Goal: Information Seeking & Learning: Learn about a topic

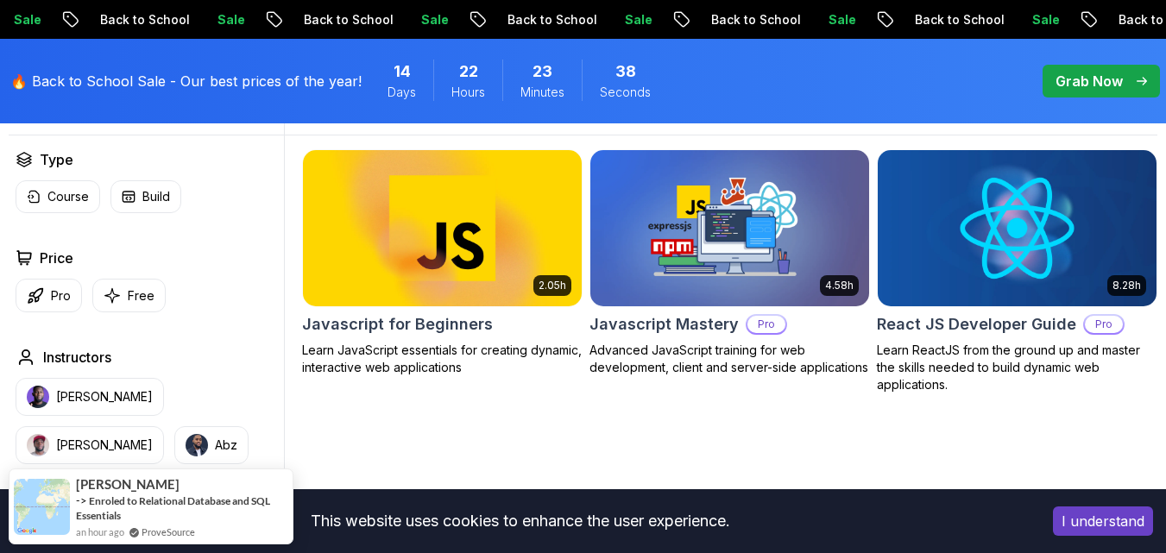
scroll to position [493, 0]
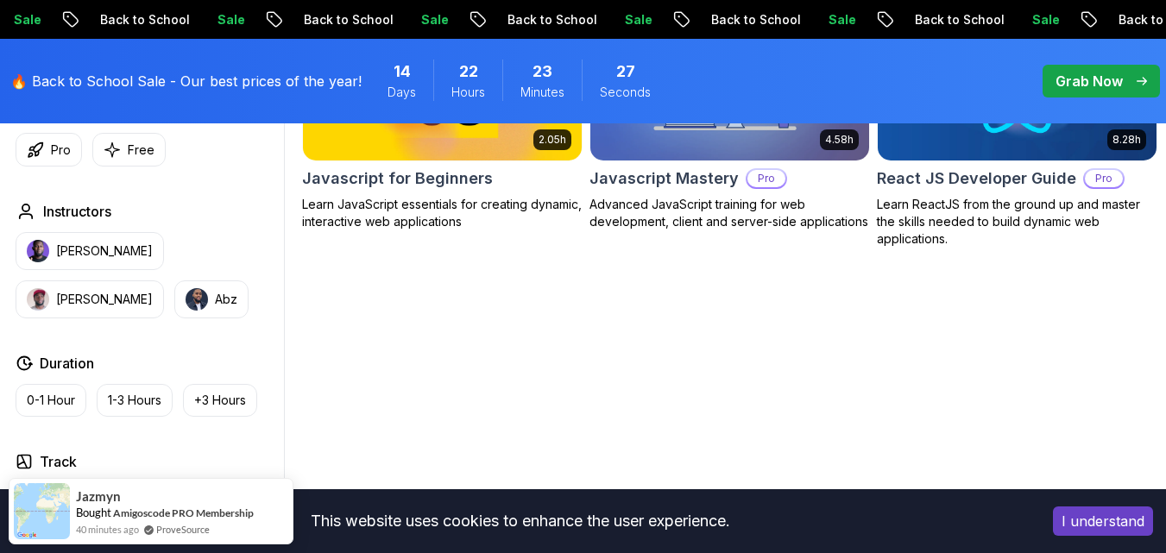
scroll to position [526, 0]
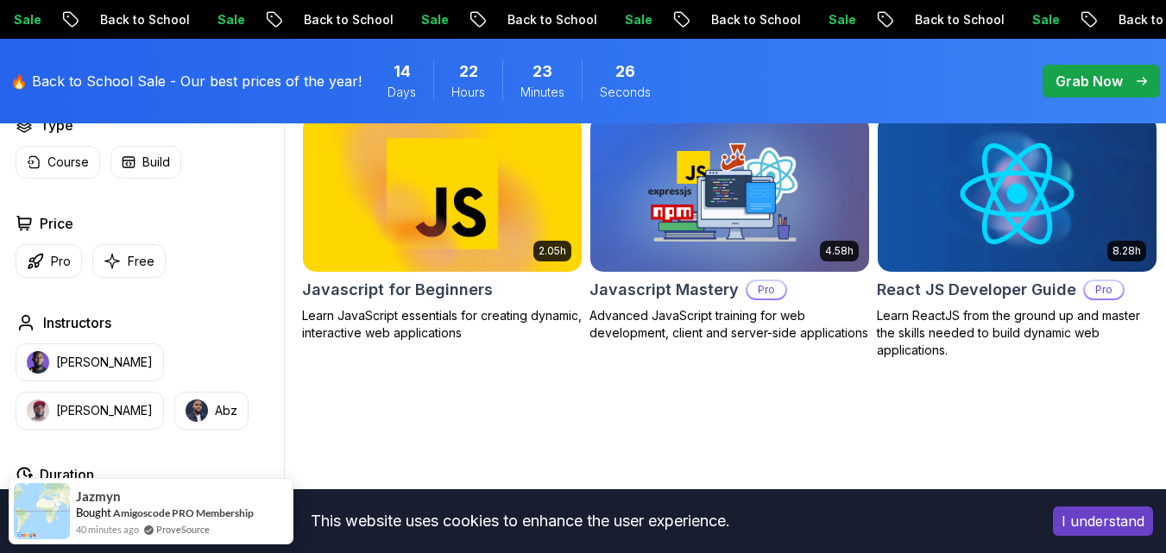
click at [454, 231] on img at bounding box center [442, 193] width 292 height 164
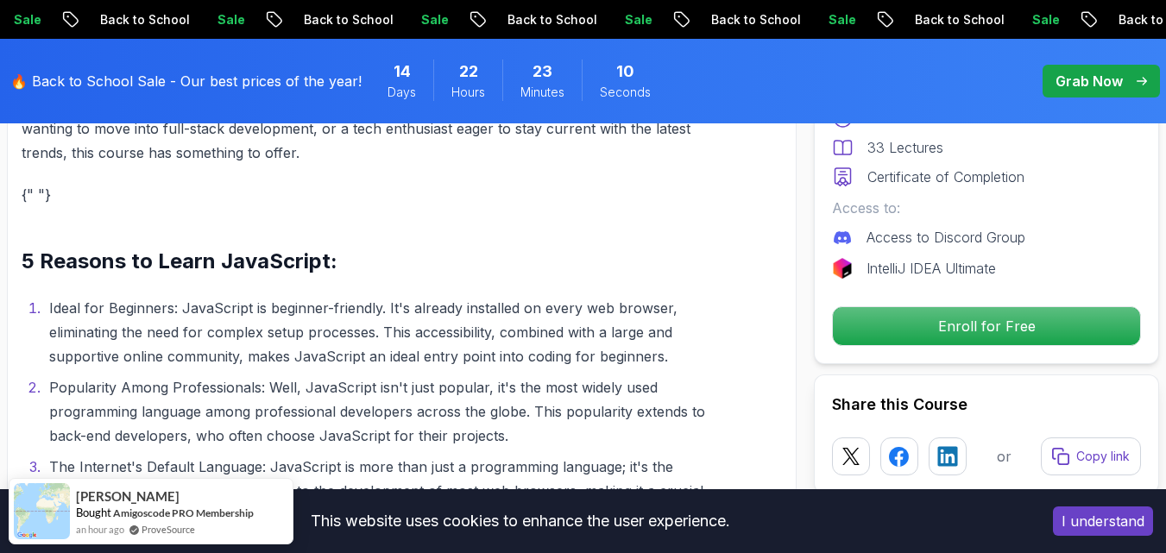
scroll to position [1814, 0]
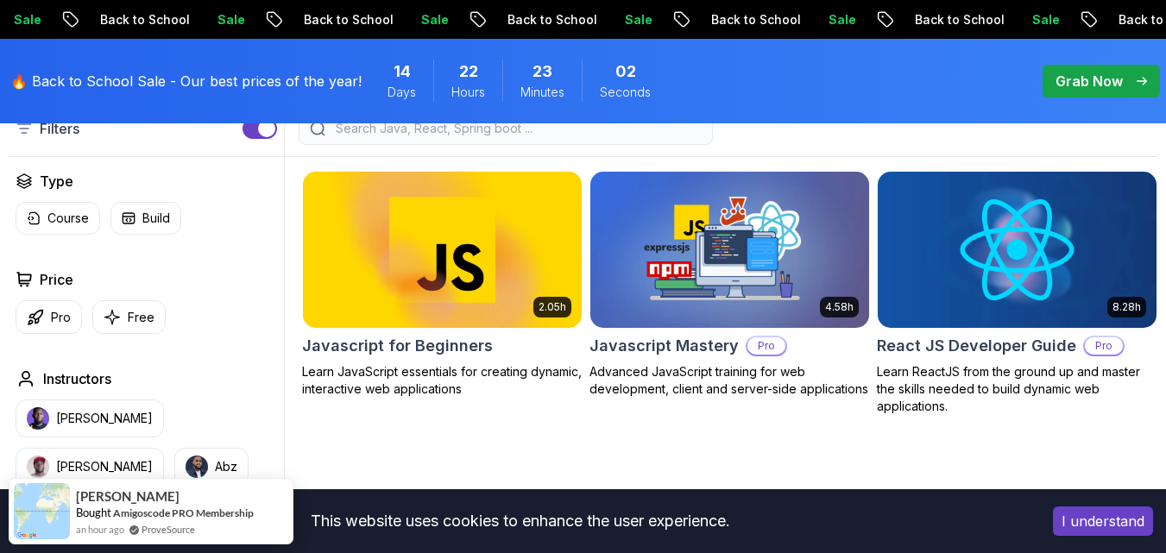
scroll to position [462, 0]
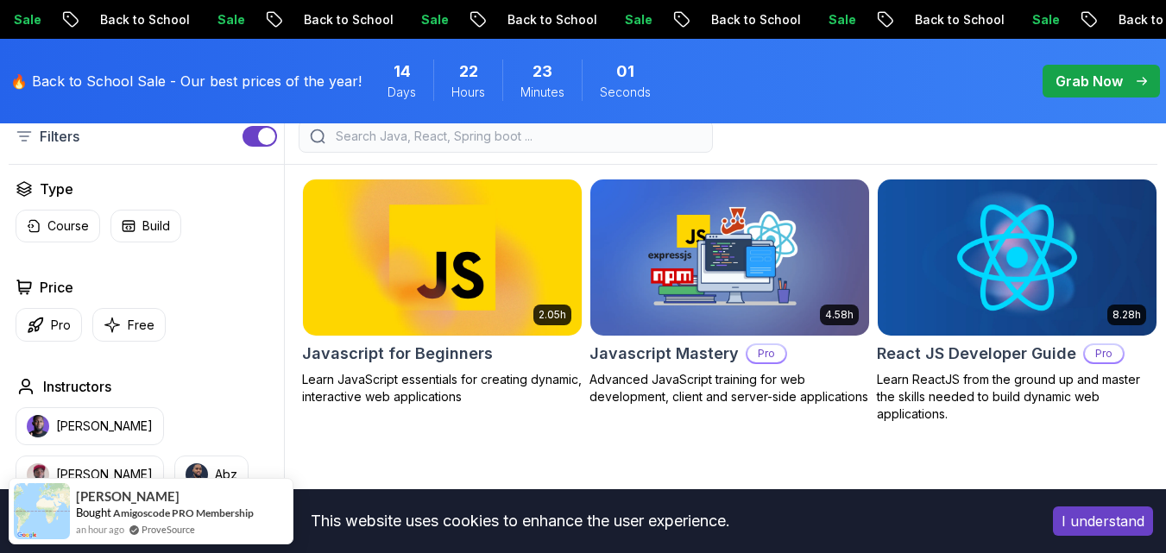
click at [1002, 299] on img at bounding box center [1017, 257] width 292 height 164
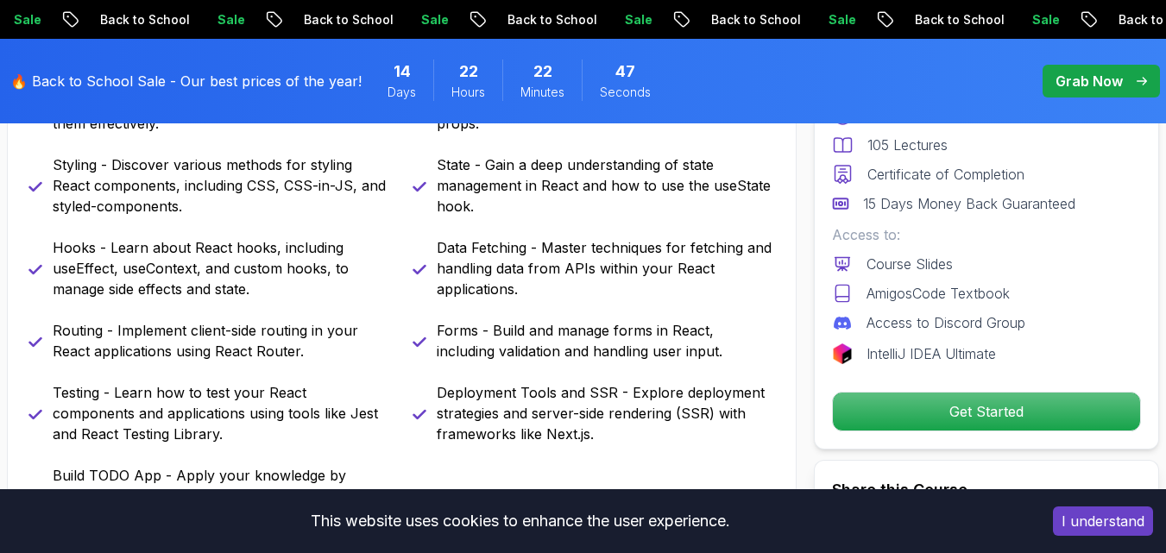
scroll to position [957, 0]
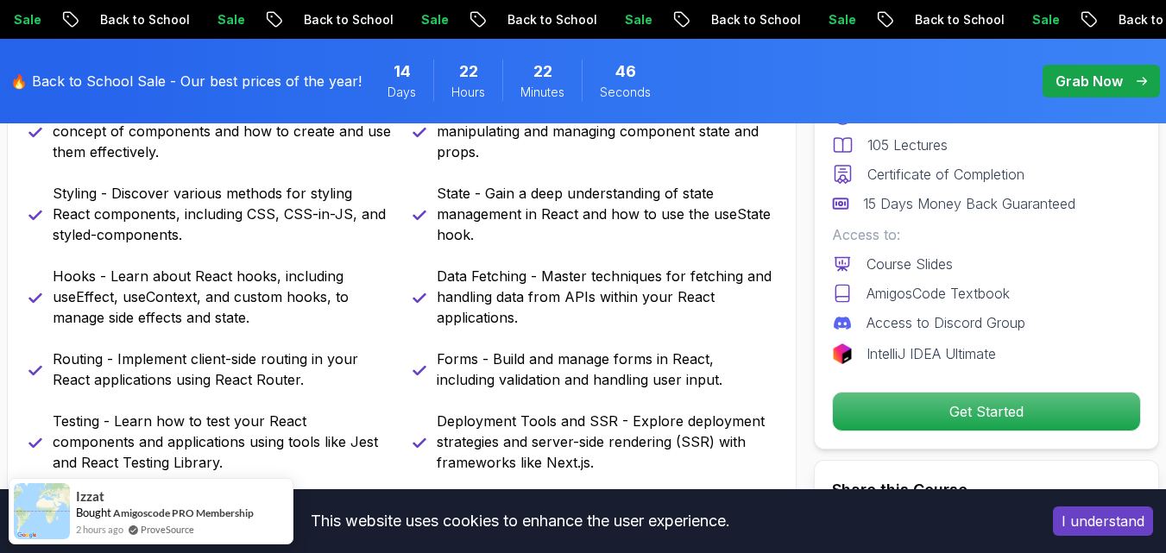
click at [1093, 525] on button "I understand" at bounding box center [1103, 520] width 100 height 29
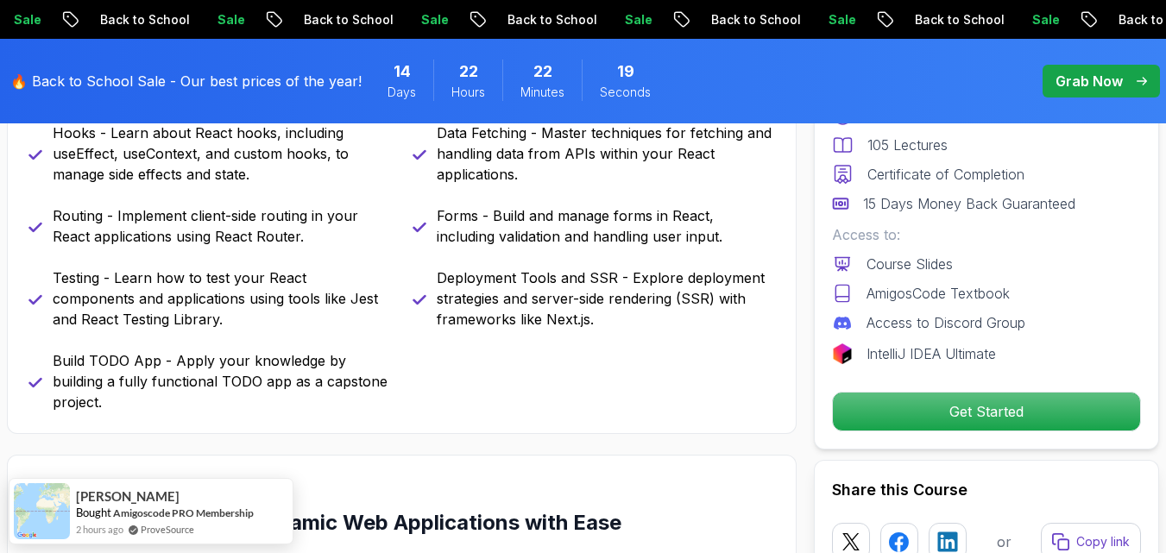
scroll to position [1141, 0]
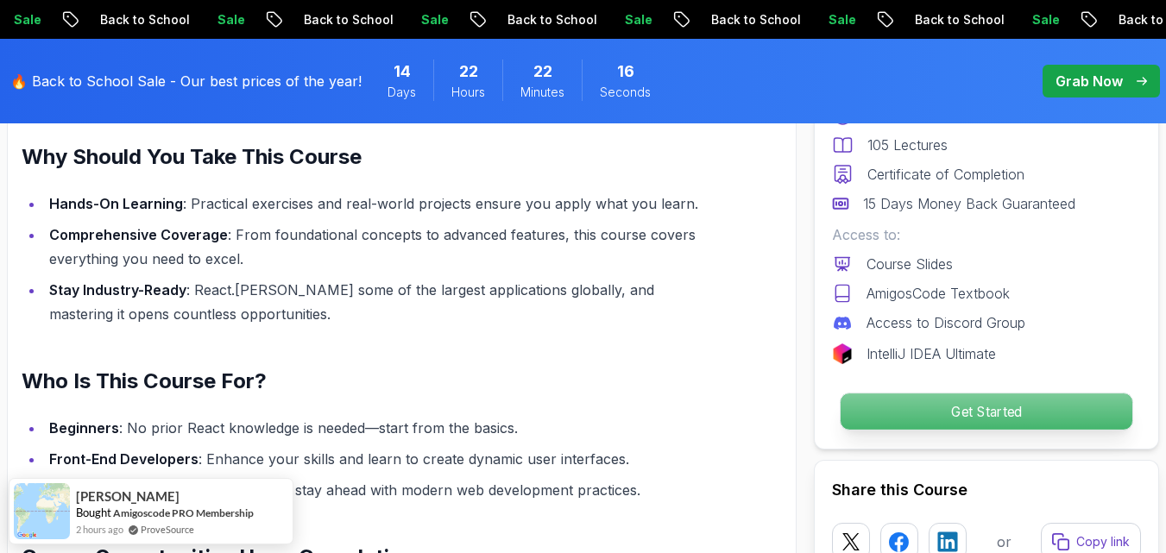
click at [998, 411] on p "Get Started" at bounding box center [986, 411] width 292 height 36
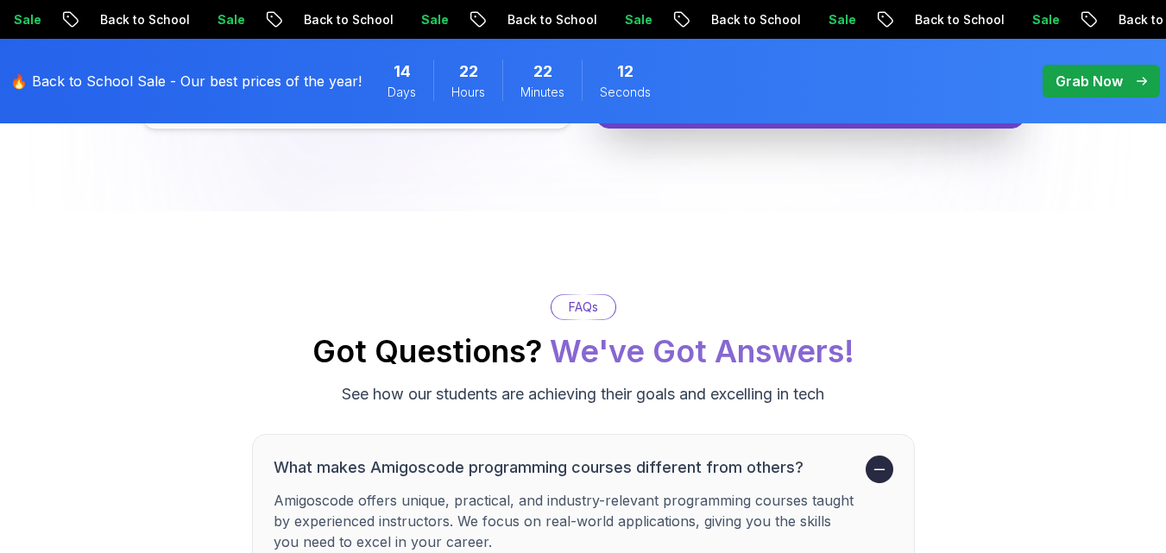
scroll to position [4977, 0]
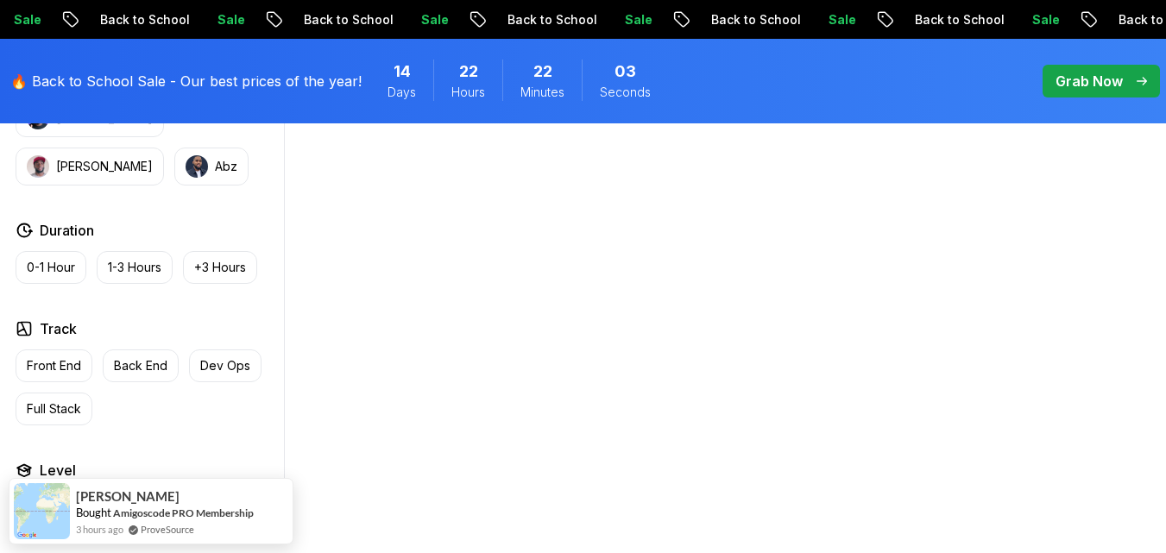
scroll to position [795, 0]
